Goal: Task Accomplishment & Management: Manage account settings

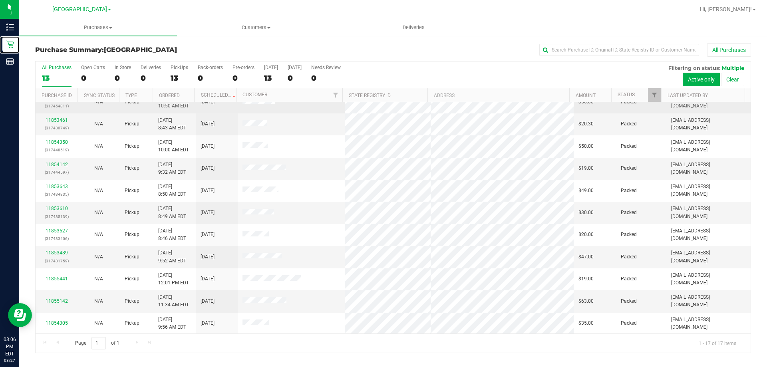
scroll to position [145, 0]
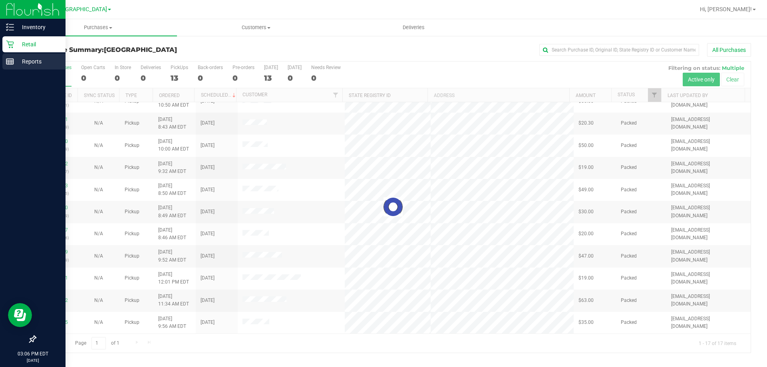
click at [16, 59] on p "Reports" at bounding box center [38, 62] width 48 height 10
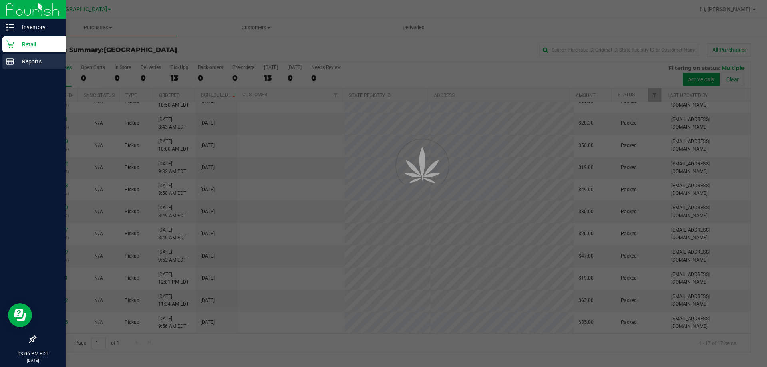
scroll to position [0, 0]
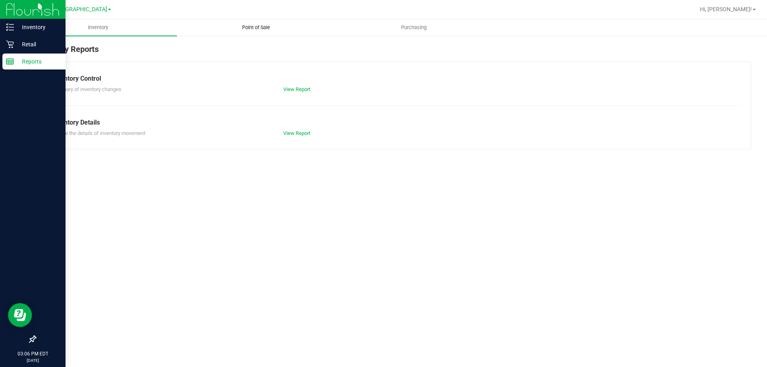
click at [262, 31] on uib-tab-heading "Point of Sale" at bounding box center [255, 28] width 157 height 16
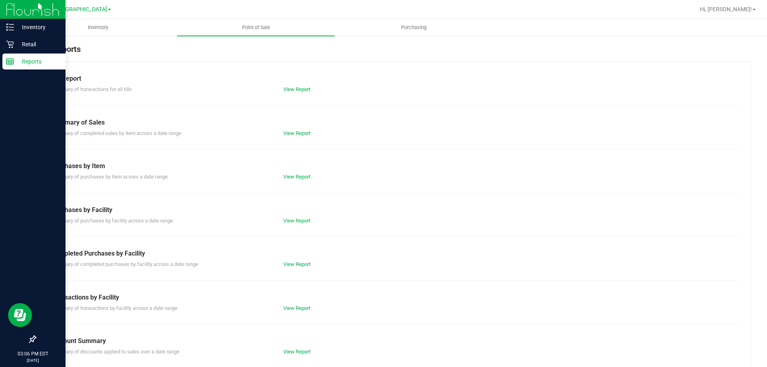
click at [286, 261] on div "View Report" at bounding box center [335, 264] width 116 height 8
click at [288, 262] on link "View Report" at bounding box center [296, 264] width 27 height 6
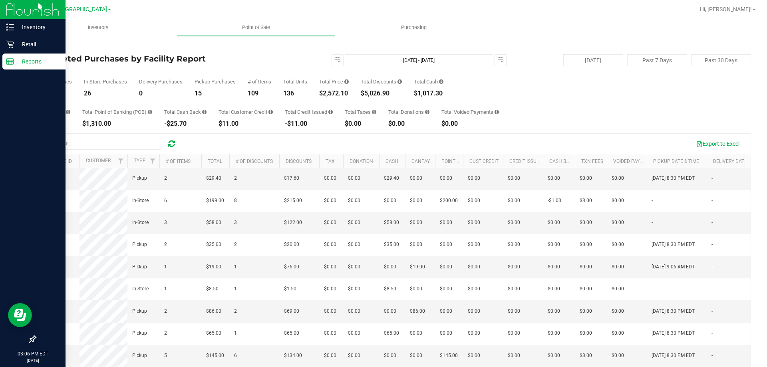
scroll to position [240, 0]
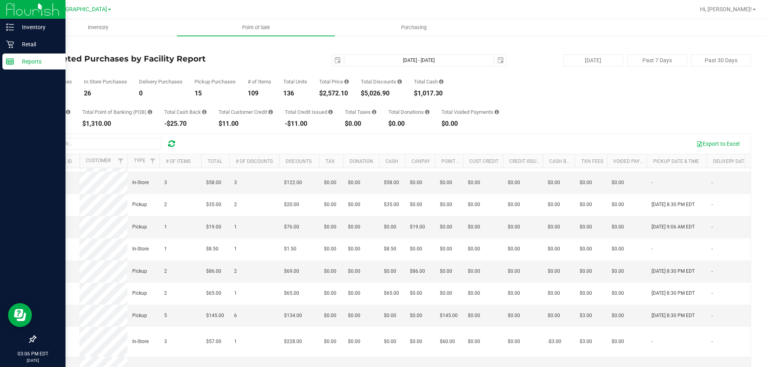
click at [56, 141] on span "11856485" at bounding box center [51, 138] width 22 height 6
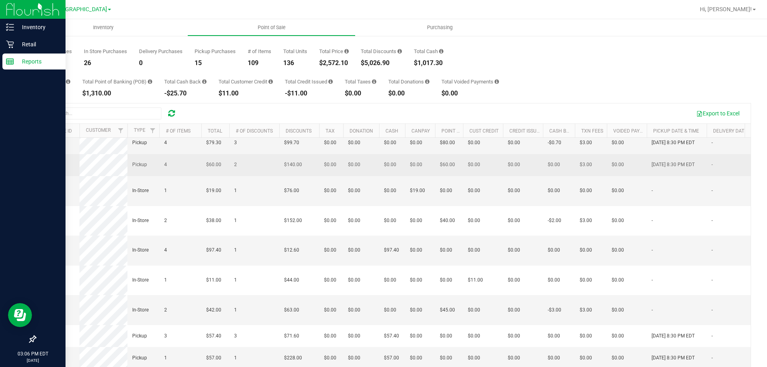
scroll to position [60, 0]
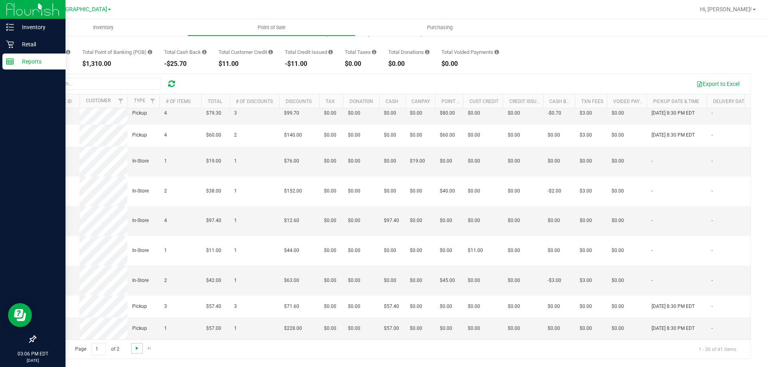
click at [139, 349] on span "Go to the next page" at bounding box center [137, 348] width 6 height 6
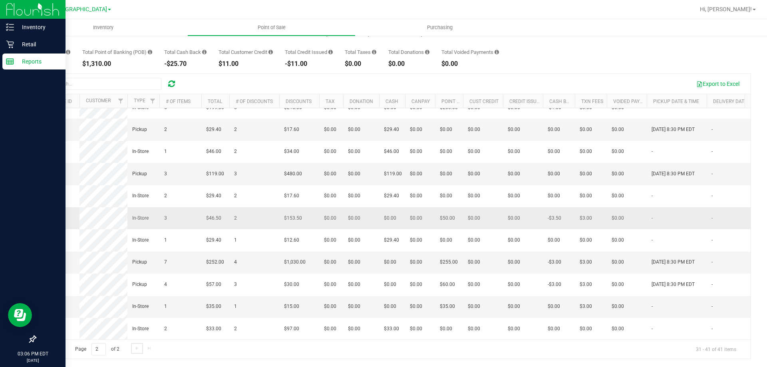
scroll to position [79, 0]
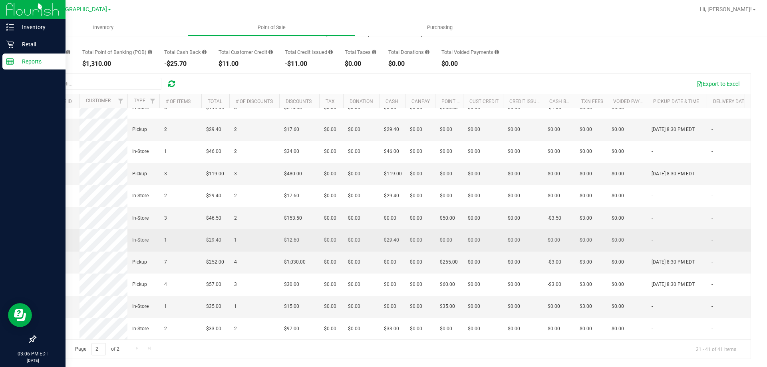
click at [49, 237] on span "11856964" at bounding box center [51, 240] width 22 height 6
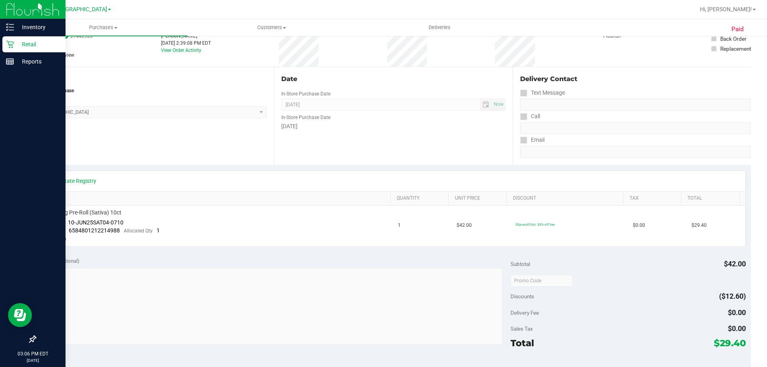
click at [17, 40] on p "Retail" at bounding box center [38, 45] width 48 height 10
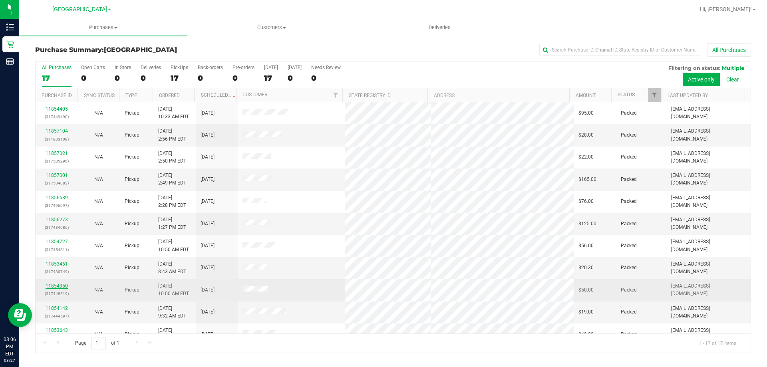
click at [64, 284] on link "11854350" at bounding box center [57, 286] width 22 height 6
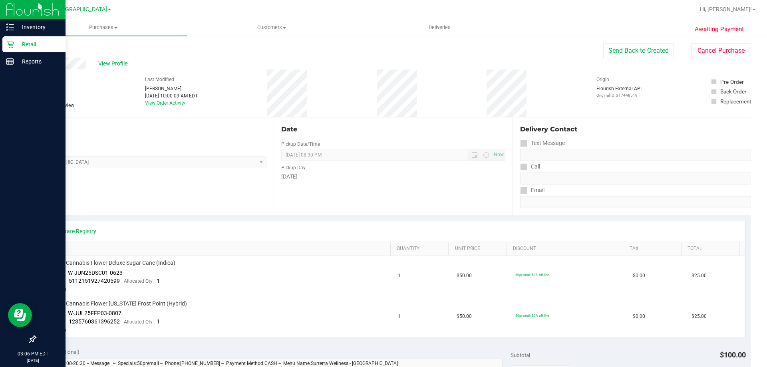
click at [15, 39] on div "Retail" at bounding box center [33, 44] width 63 height 16
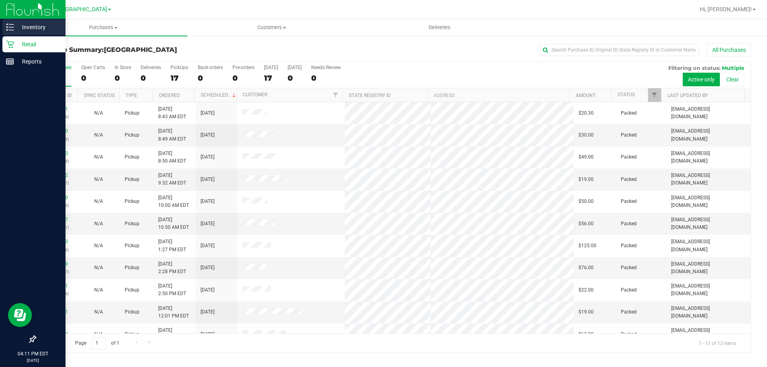
click at [12, 24] on icon at bounding box center [10, 27] width 8 height 8
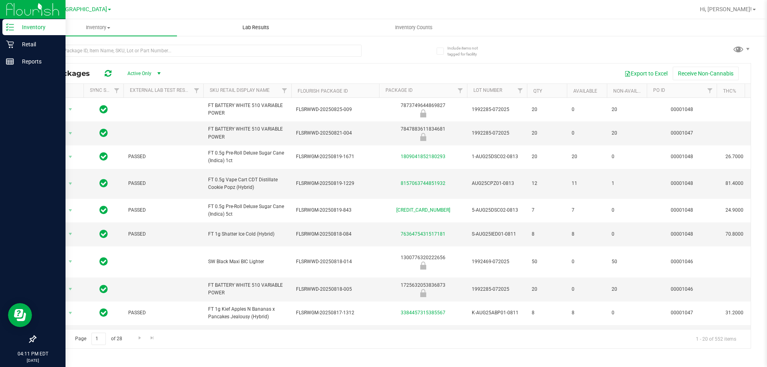
click at [268, 30] on span "Lab Results" at bounding box center [256, 27] width 48 height 7
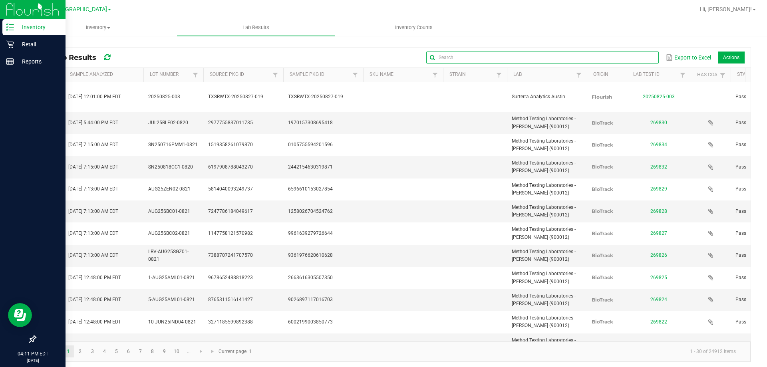
click at [626, 54] on input "text" at bounding box center [542, 58] width 232 height 12
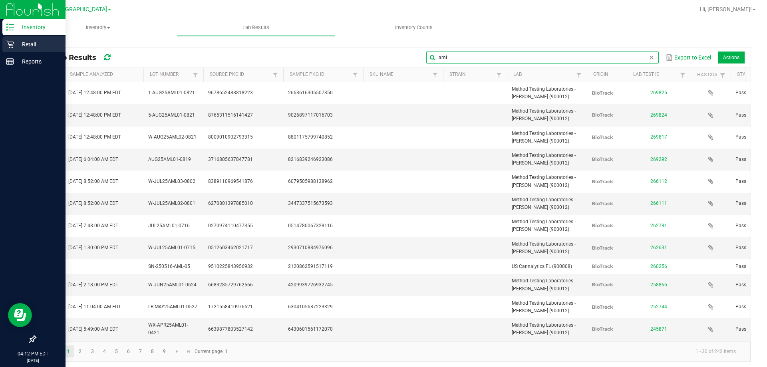
type input "aml"
click at [36, 46] on p "Retail" at bounding box center [38, 45] width 48 height 10
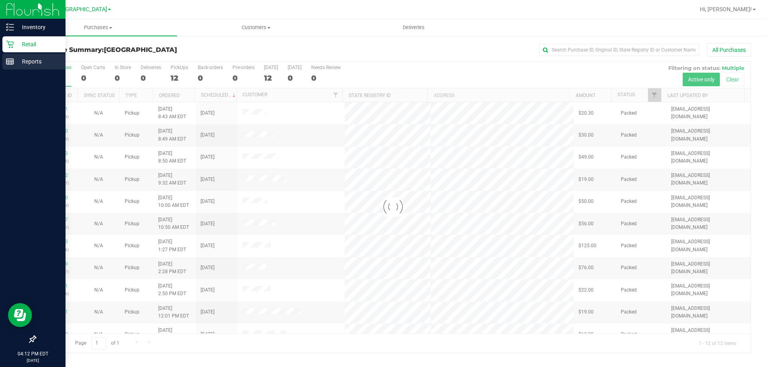
click at [23, 58] on p "Reports" at bounding box center [38, 62] width 48 height 10
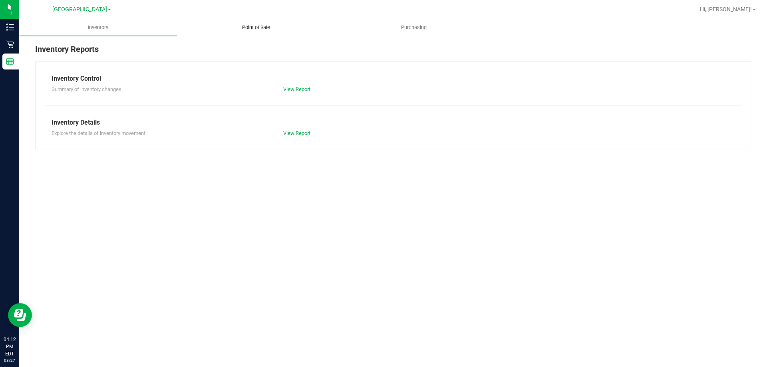
click at [247, 26] on span "Point of Sale" at bounding box center [256, 27] width 50 height 7
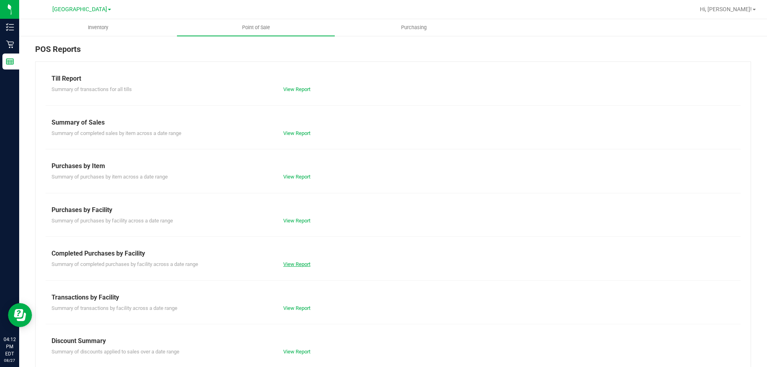
click at [304, 262] on link "View Report" at bounding box center [296, 264] width 27 height 6
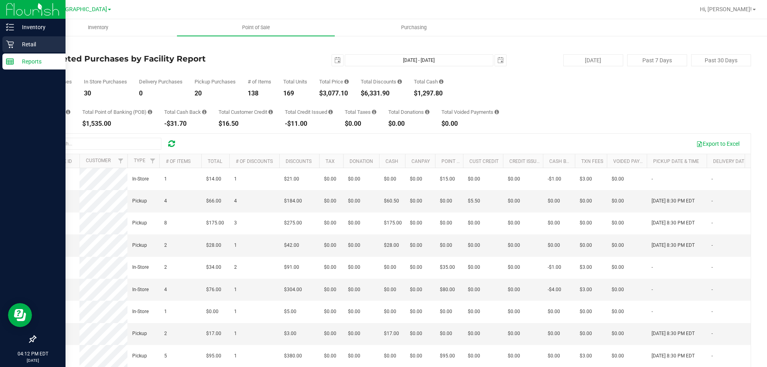
click at [12, 42] on icon at bounding box center [10, 44] width 8 height 8
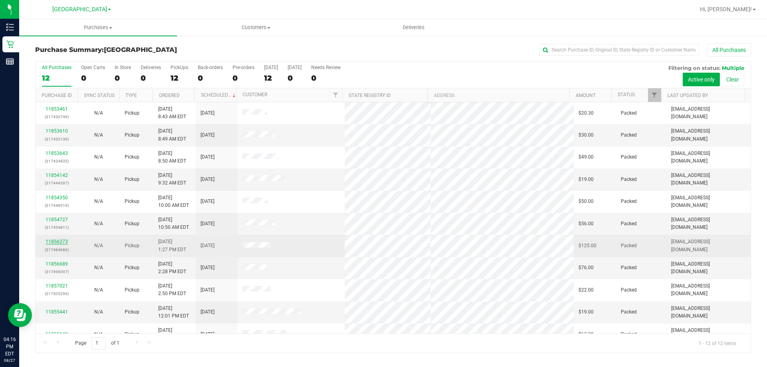
click at [66, 242] on link "11856273" at bounding box center [57, 242] width 22 height 6
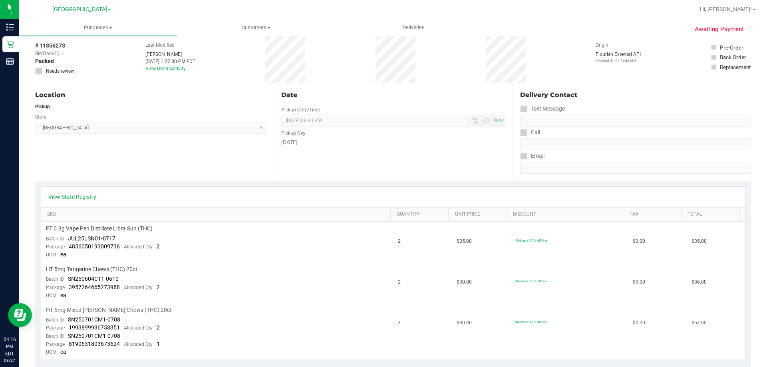
scroll to position [80, 0]
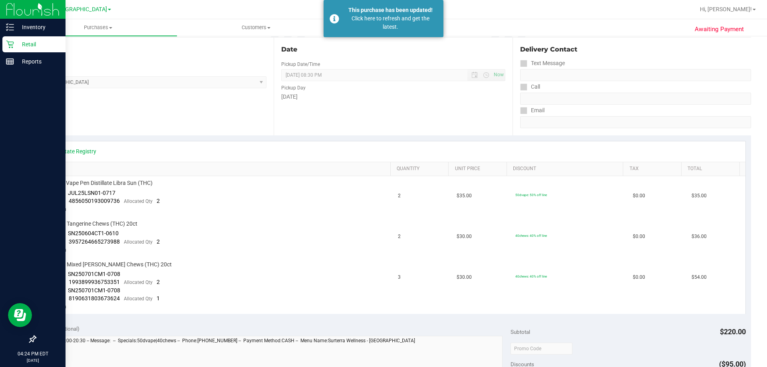
click at [36, 45] on p "Retail" at bounding box center [38, 45] width 48 height 10
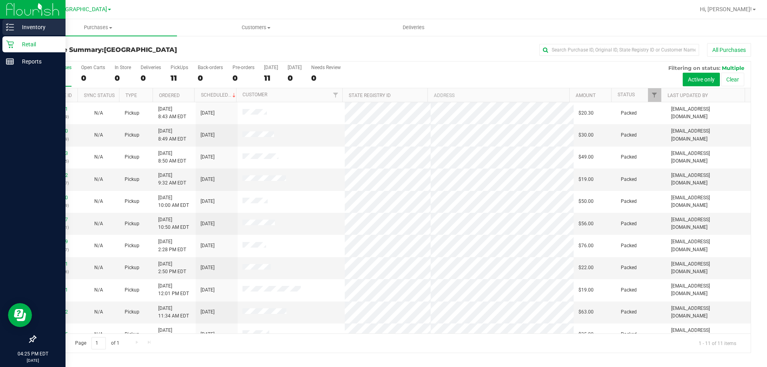
click at [16, 22] on div "Inventory" at bounding box center [33, 27] width 63 height 16
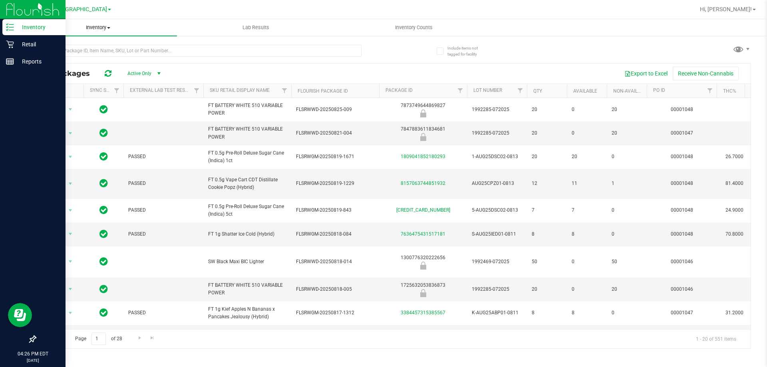
click at [110, 28] on span at bounding box center [108, 28] width 3 height 2
click at [62, 58] on span "All inventory" at bounding box center [46, 57] width 54 height 7
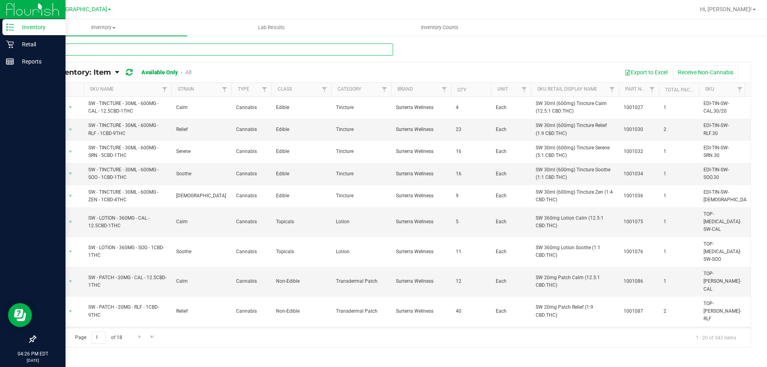
click at [101, 49] on input "text" at bounding box center [214, 50] width 358 height 12
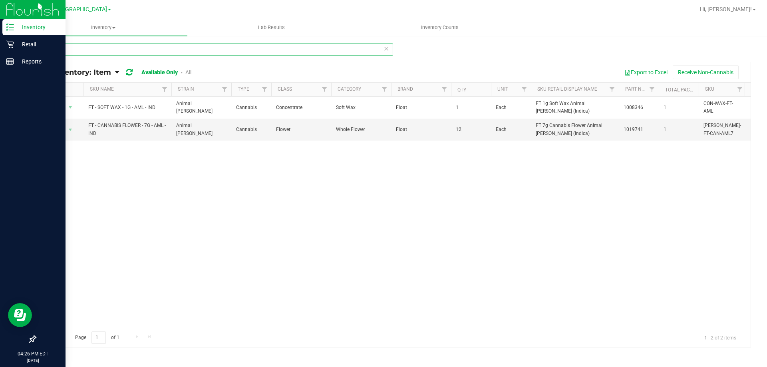
type input "aml"
click at [189, 70] on link "All" at bounding box center [188, 72] width 6 height 6
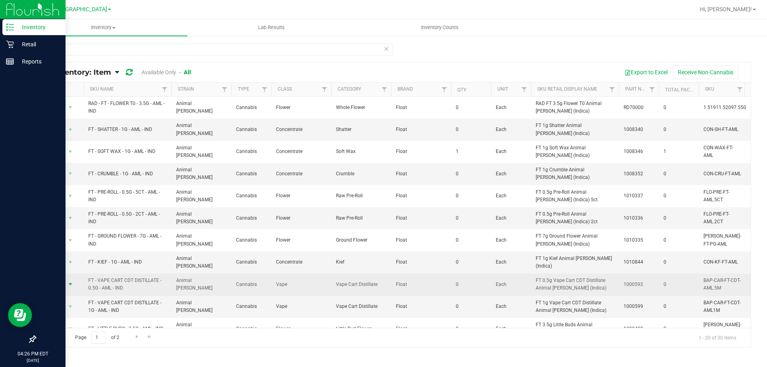
click at [69, 281] on span "select" at bounding box center [70, 284] width 6 height 6
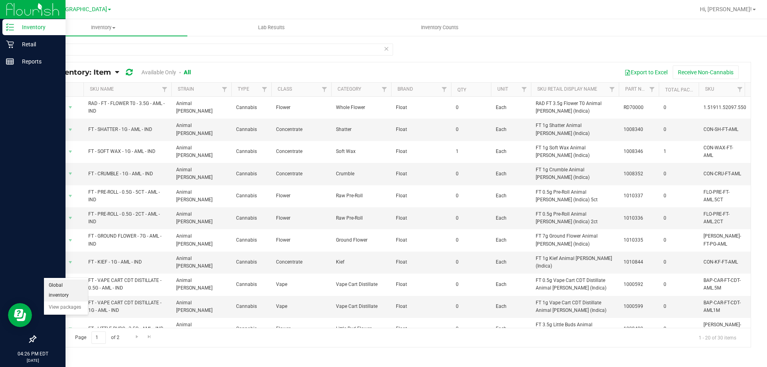
click at [74, 284] on li "Global inventory" at bounding box center [66, 291] width 44 height 22
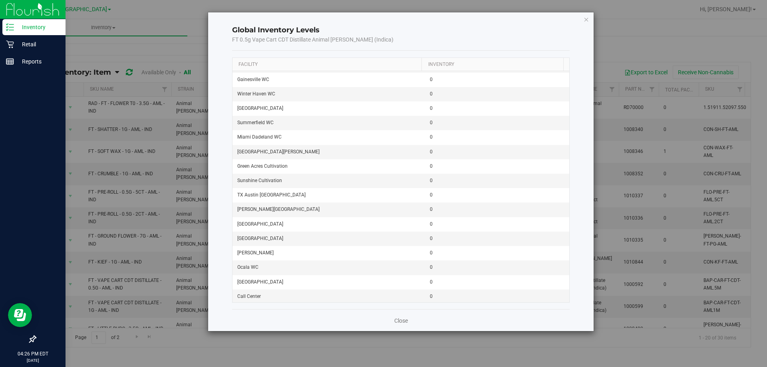
scroll to position [1012, 0]
click at [396, 323] on link "Close" at bounding box center [401, 321] width 14 height 8
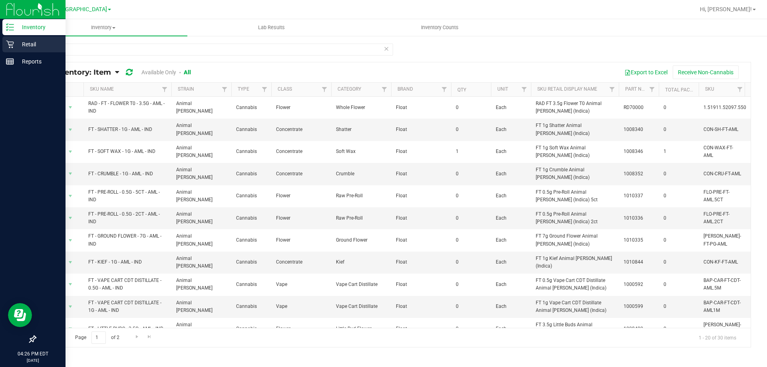
click at [12, 44] on icon at bounding box center [10, 44] width 8 height 8
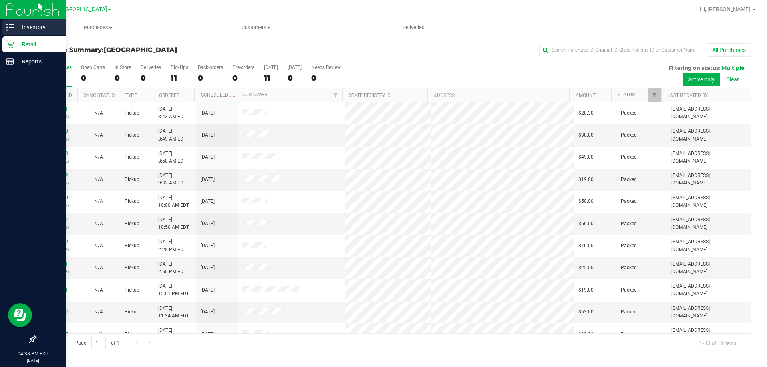
click at [26, 26] on p "Inventory" at bounding box center [38, 27] width 48 height 10
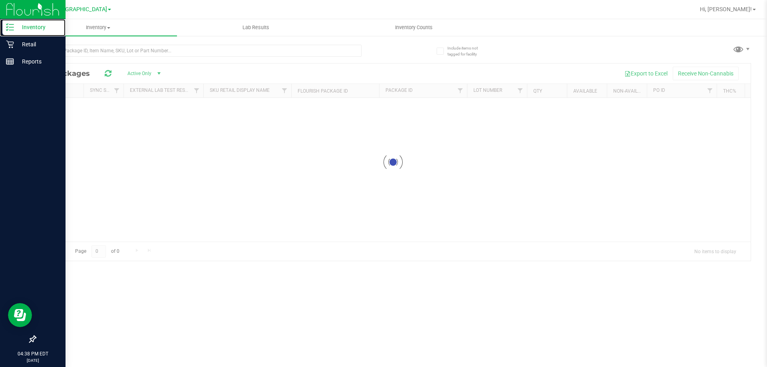
click at [26, 26] on p "Inventory" at bounding box center [38, 27] width 48 height 10
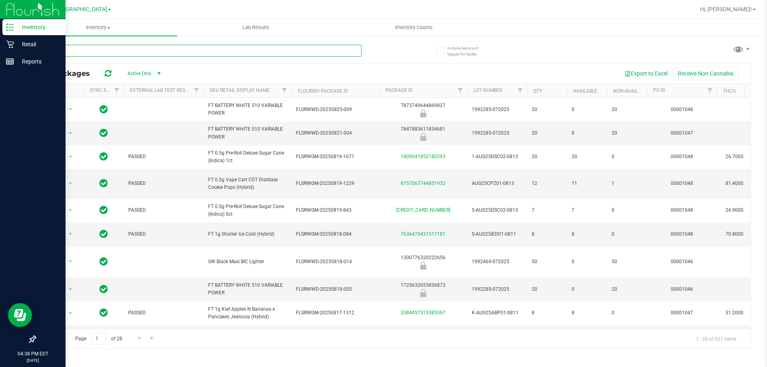
click at [117, 47] on input "text" at bounding box center [198, 51] width 326 height 12
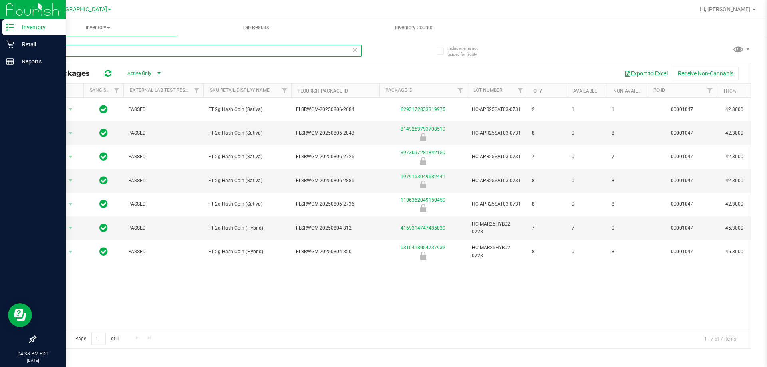
type input "coin"
click at [356, 50] on icon at bounding box center [355, 50] width 6 height 10
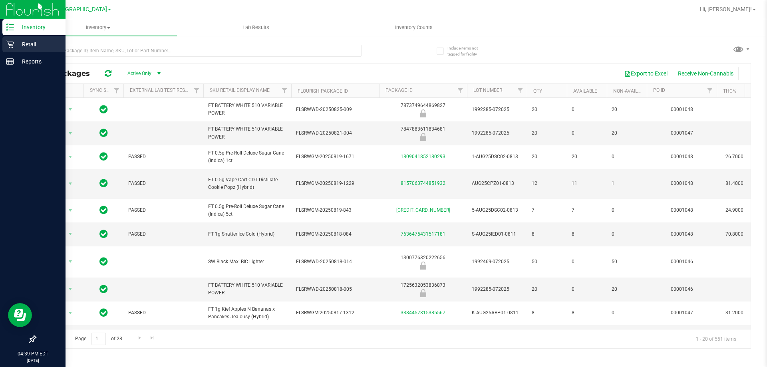
click at [14, 44] on p "Retail" at bounding box center [38, 45] width 48 height 10
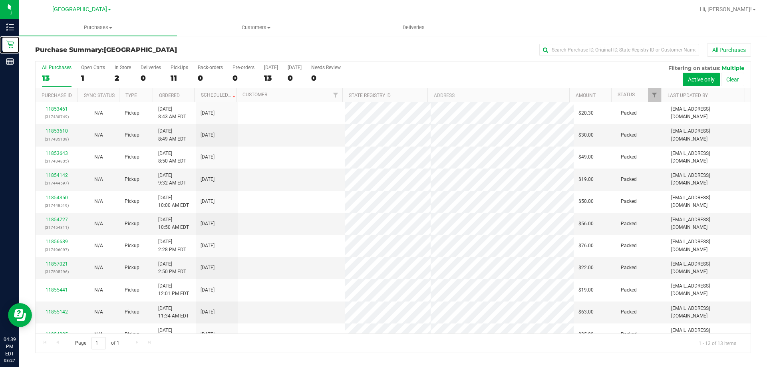
scroll to position [56, 0]
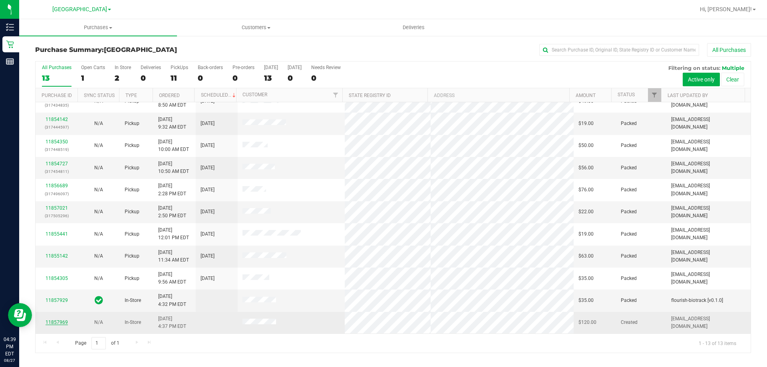
click at [55, 320] on link "11857969" at bounding box center [57, 323] width 22 height 6
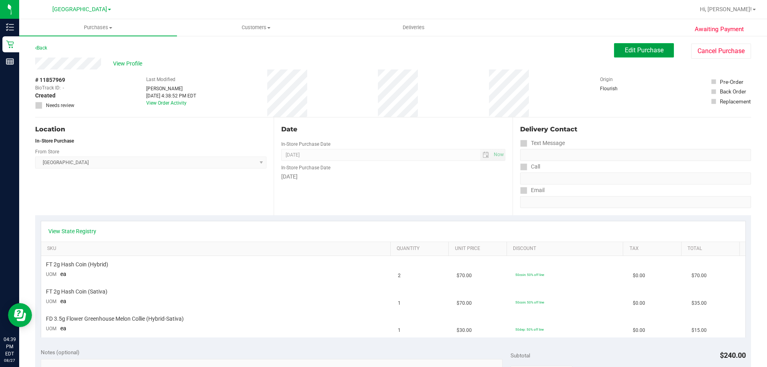
click at [645, 46] on button "Edit Purchase" at bounding box center [644, 50] width 60 height 14
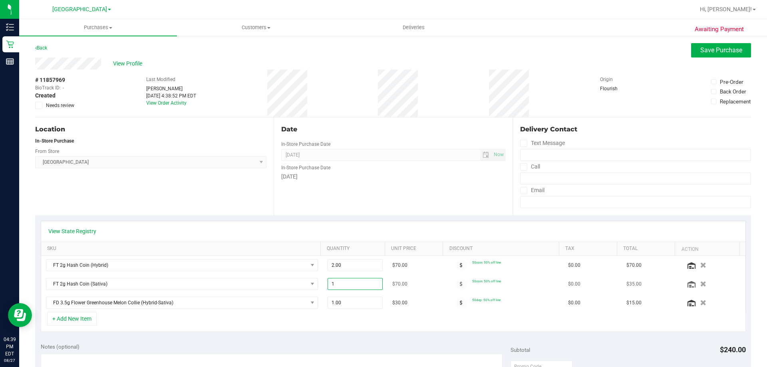
click at [364, 285] on span "1.00 1" at bounding box center [356, 284] width 56 height 12
type input "2"
type input "2.00"
click at [382, 196] on div "Date In-Store Purchase Date [DATE] Now In-Store Purchase Date [DATE]" at bounding box center [393, 166] width 238 height 98
click at [715, 50] on span "Save Purchase" at bounding box center [721, 50] width 42 height 8
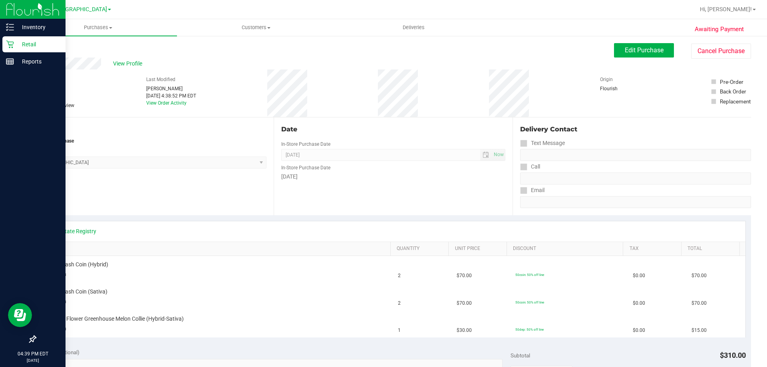
click at [8, 40] on icon at bounding box center [10, 44] width 8 height 8
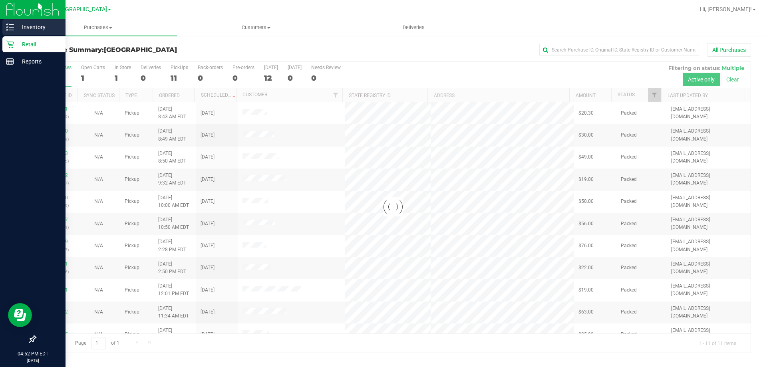
click at [15, 24] on p "Inventory" at bounding box center [38, 27] width 48 height 10
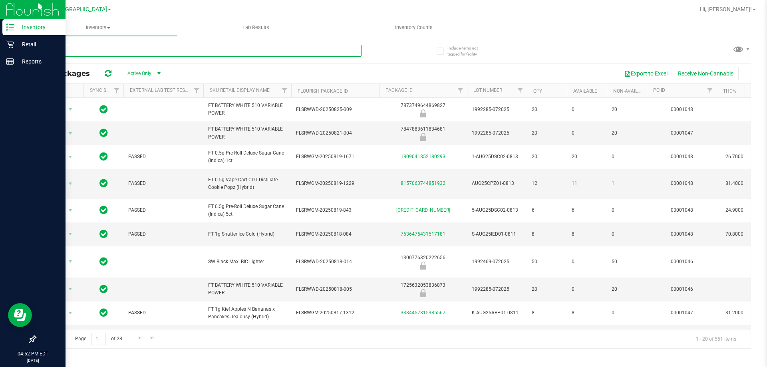
click at [136, 49] on input "text" at bounding box center [198, 51] width 326 height 12
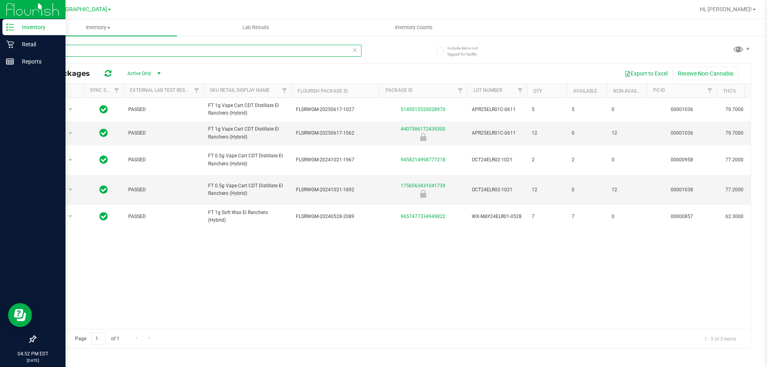
type input "elr"
click at [18, 40] on p "Retail" at bounding box center [38, 45] width 48 height 10
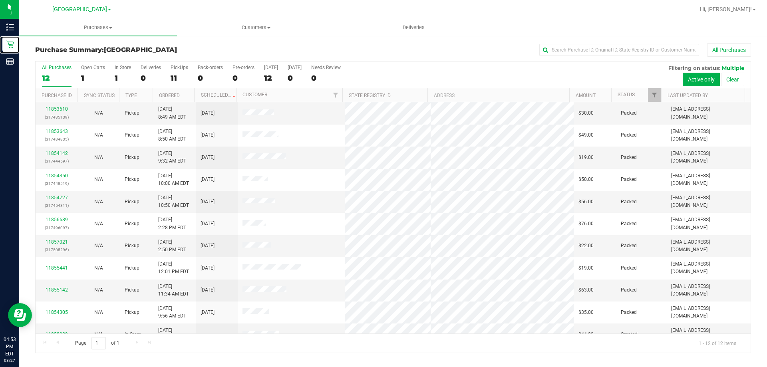
scroll to position [34, 0]
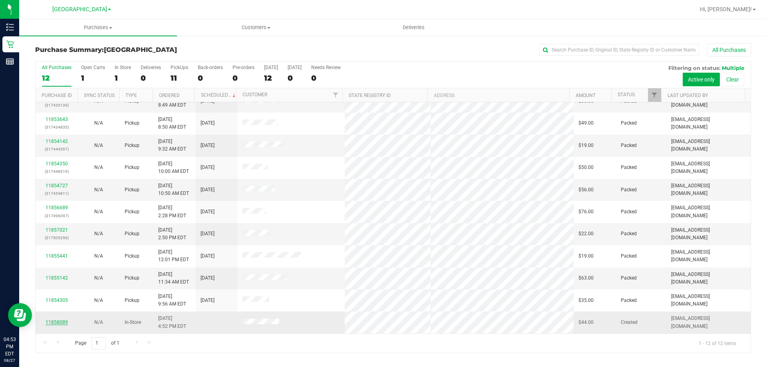
click at [56, 322] on link "11858089" at bounding box center [57, 323] width 22 height 6
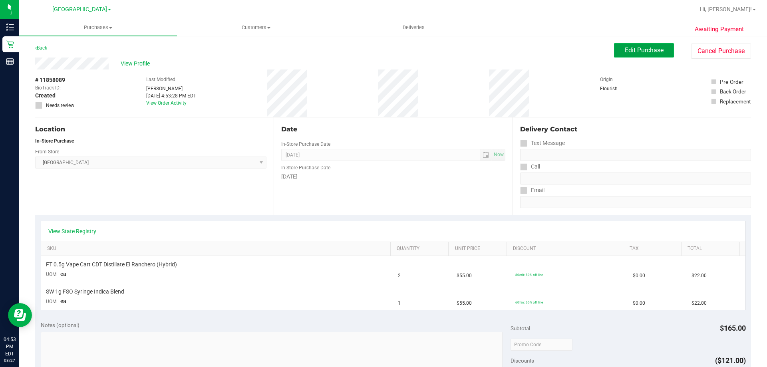
click at [636, 54] on button "Edit Purchase" at bounding box center [644, 50] width 60 height 14
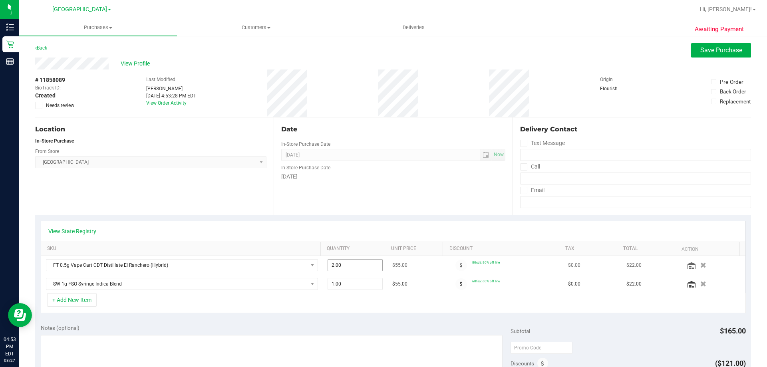
click at [363, 270] on span "2.00 2" at bounding box center [356, 265] width 56 height 12
type input "4"
type input "4.00"
click at [366, 199] on div "Date In-Store Purchase Date [DATE] Now In-Store Purchase Date [DATE]" at bounding box center [393, 166] width 238 height 98
click at [719, 50] on span "Save Purchase" at bounding box center [721, 50] width 42 height 8
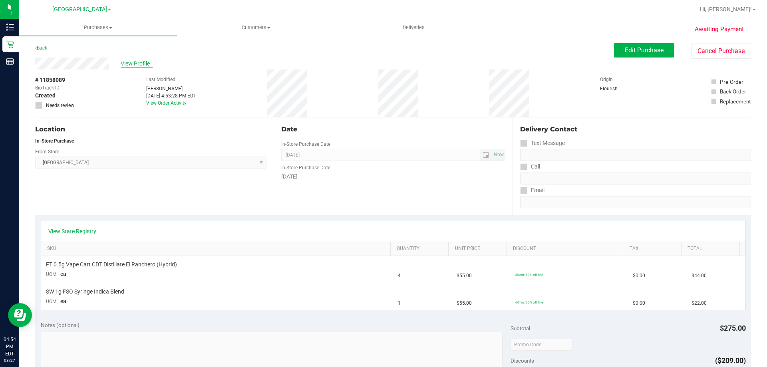
click at [127, 64] on span "View Profile" at bounding box center [137, 64] width 32 height 8
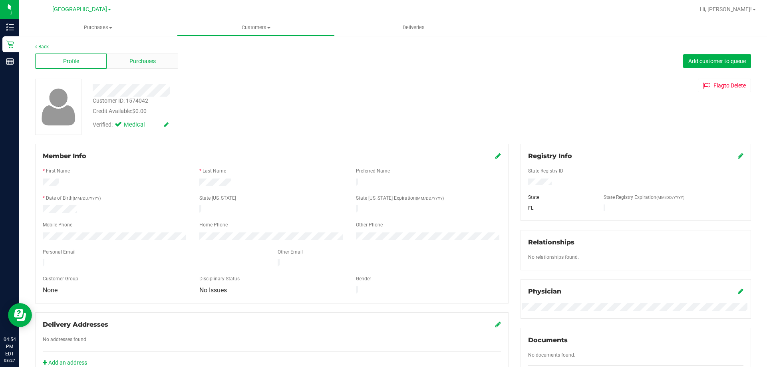
click at [129, 62] on span "Purchases" at bounding box center [142, 61] width 26 height 8
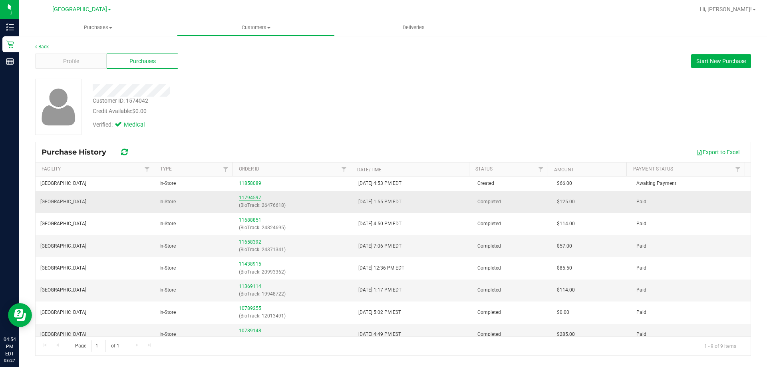
click at [254, 199] on link "11794597" at bounding box center [250, 198] width 22 height 6
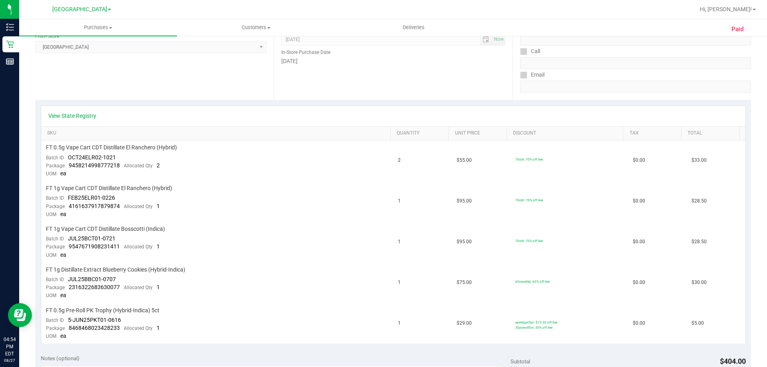
scroll to position [80, 0]
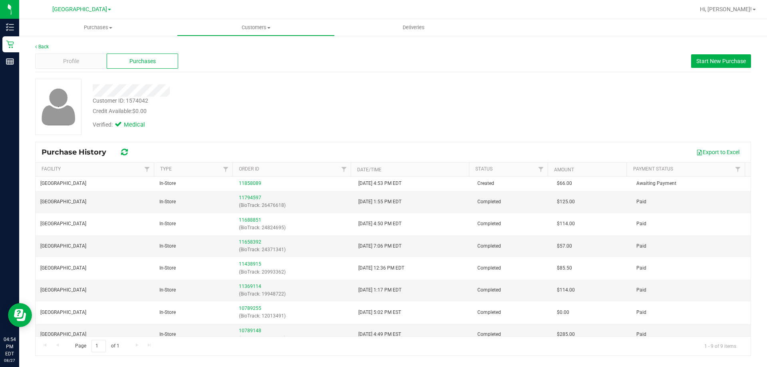
click at [129, 63] on span "Purchases" at bounding box center [142, 61] width 26 height 8
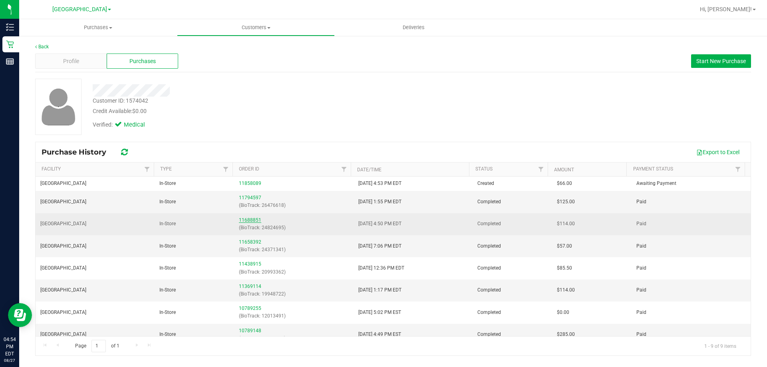
click at [252, 220] on link "11688851" at bounding box center [250, 220] width 22 height 6
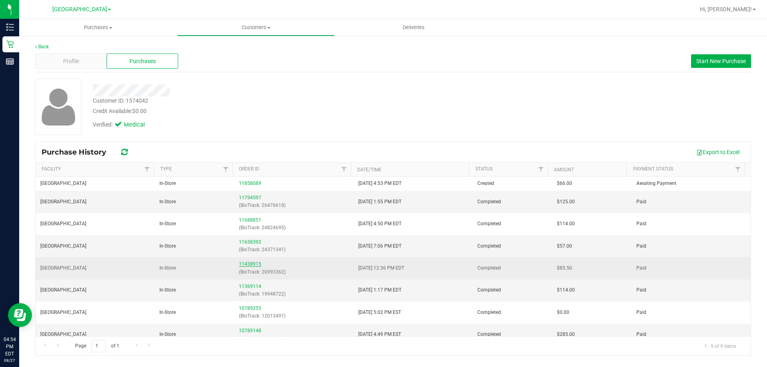
click at [250, 262] on link "11438915" at bounding box center [250, 264] width 22 height 6
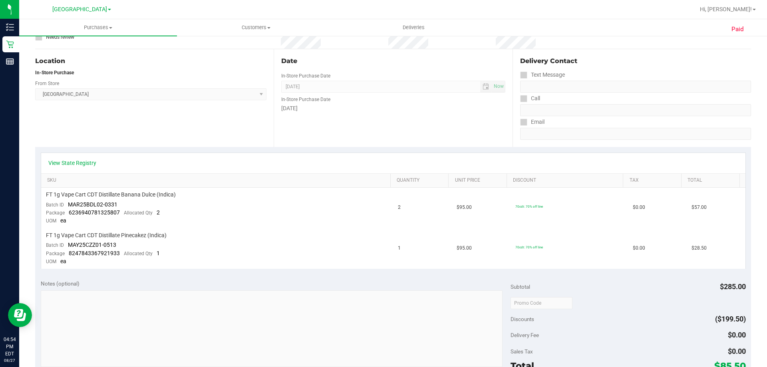
scroll to position [40, 0]
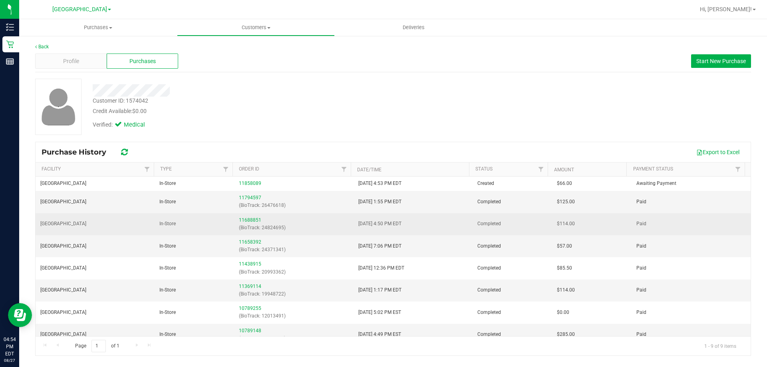
scroll to position [31, 0]
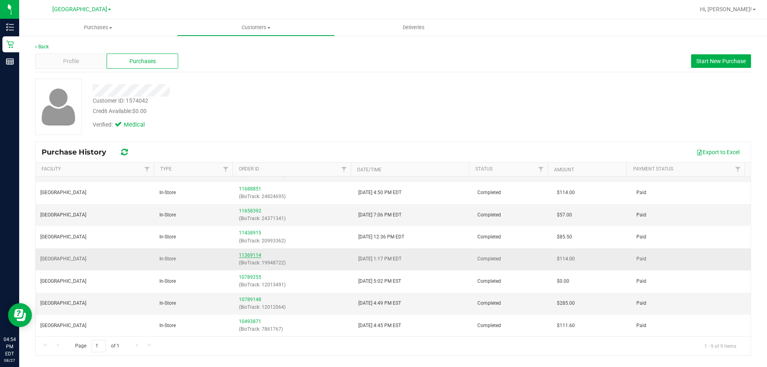
click at [253, 256] on link "11369114" at bounding box center [250, 255] width 22 height 6
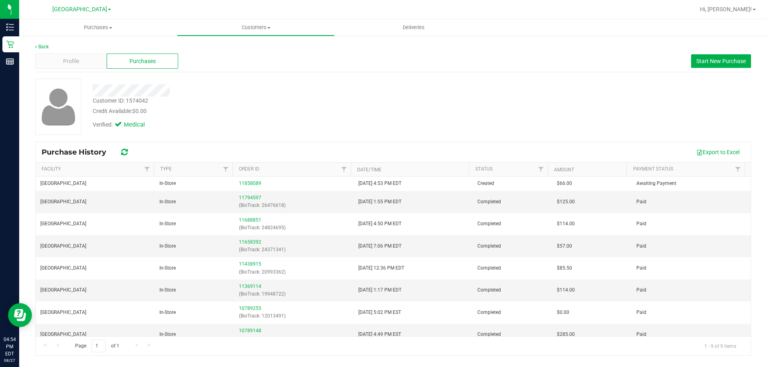
click at [146, 62] on span "Purchases" at bounding box center [142, 61] width 26 height 8
click at [254, 242] on link "11658392" at bounding box center [250, 242] width 22 height 6
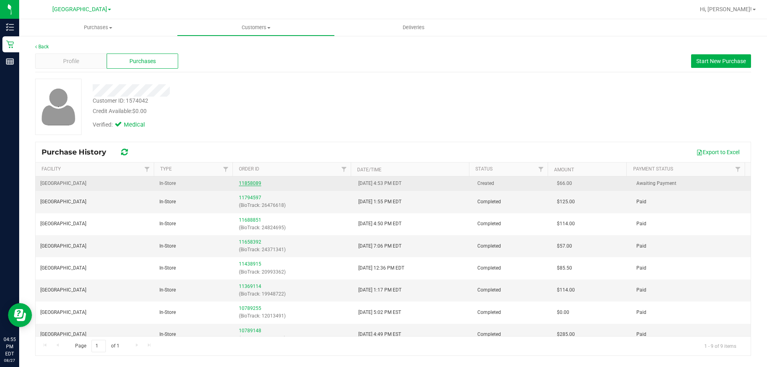
click at [245, 186] on link "11858089" at bounding box center [250, 184] width 22 height 6
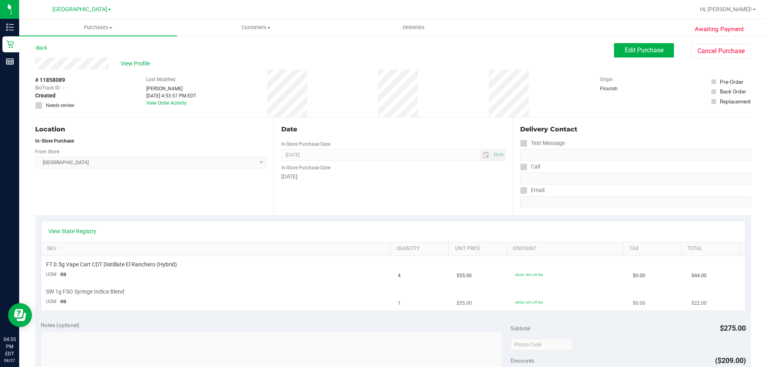
click at [172, 292] on div "SW 1g FSO Syringe Indica Blend" at bounding box center [217, 292] width 343 height 8
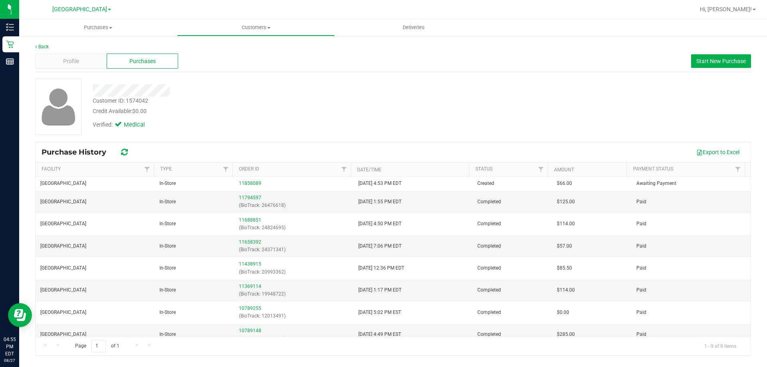
click at [292, 93] on div at bounding box center [269, 90] width 364 height 12
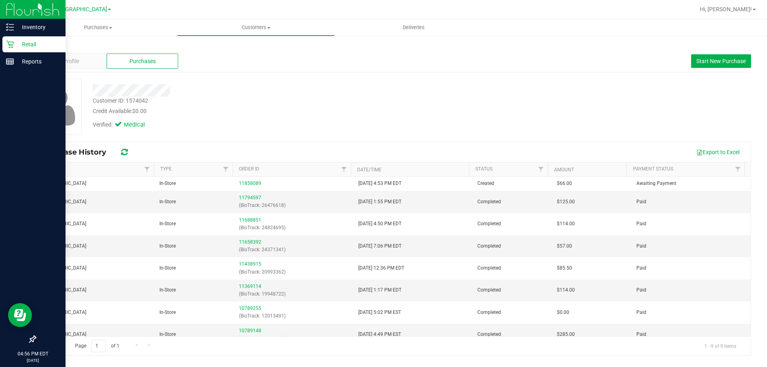
click at [10, 37] on div "Retail" at bounding box center [33, 44] width 63 height 16
